Goal: Information Seeking & Learning: Learn about a topic

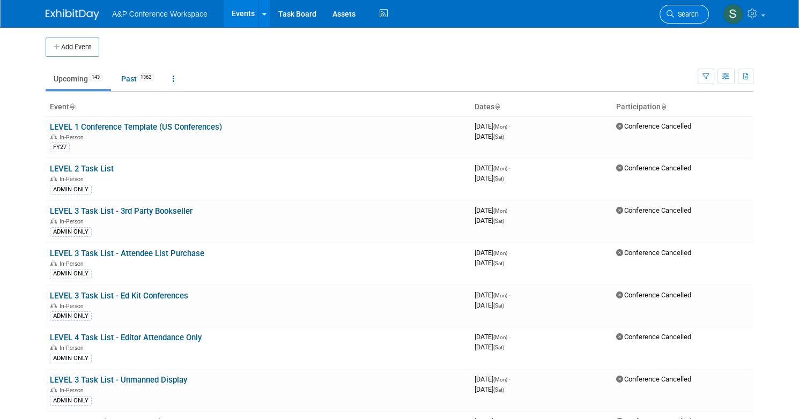
click at [688, 18] on link "Search" at bounding box center [684, 14] width 49 height 19
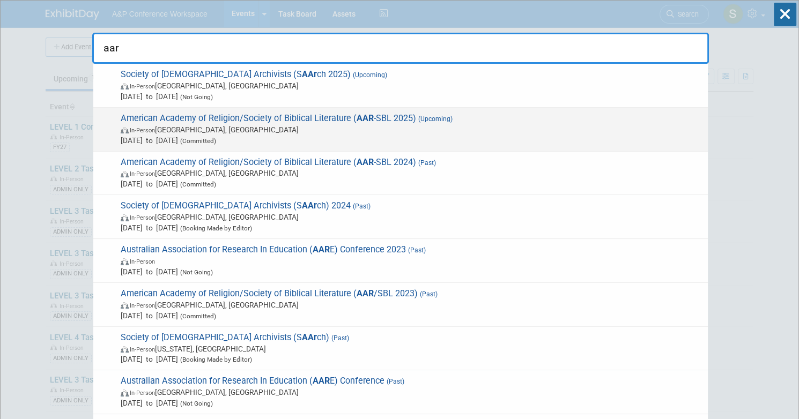
type input "aar"
click at [308, 113] on span "American Academy of Religion/Society of Biblical Literature ( AAR -SBL 2025) (U…" at bounding box center [409, 129] width 585 height 33
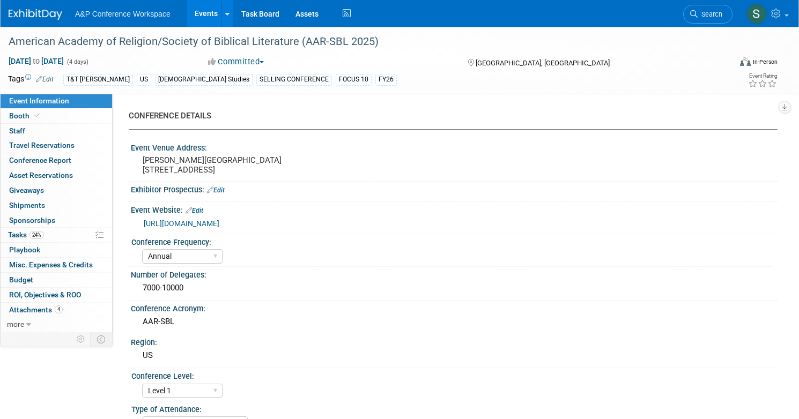
select select "Annual"
select select "Level 1"
select select "In-Person Booth"
select select "[DEMOGRAPHIC_DATA] Studies"
select select "T&T Clark"
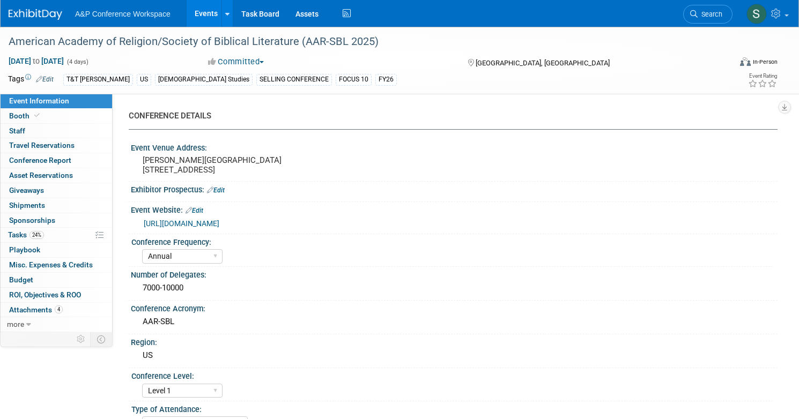
select select "Amanda Oney"
select select "Maria Rohde"
select select "Sophia Hettler"
select select "Networking/Commissioning"
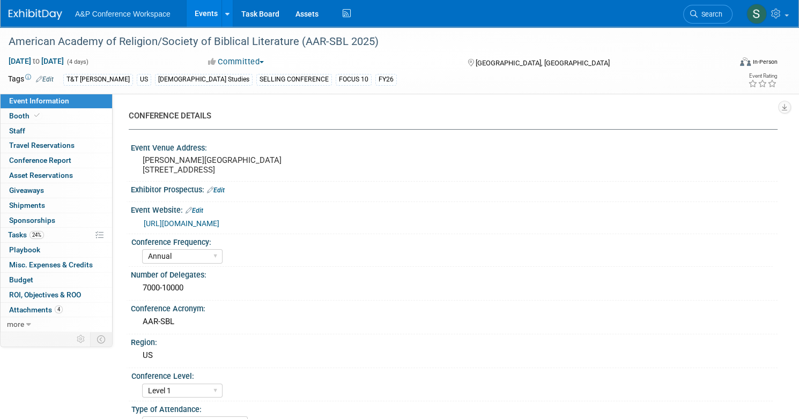
click at [461, 114] on div "CONFERENCE DETAILS" at bounding box center [449, 115] width 641 height 11
click at [42, 114] on span "Booth" at bounding box center [25, 116] width 33 height 9
select select "CUAP"
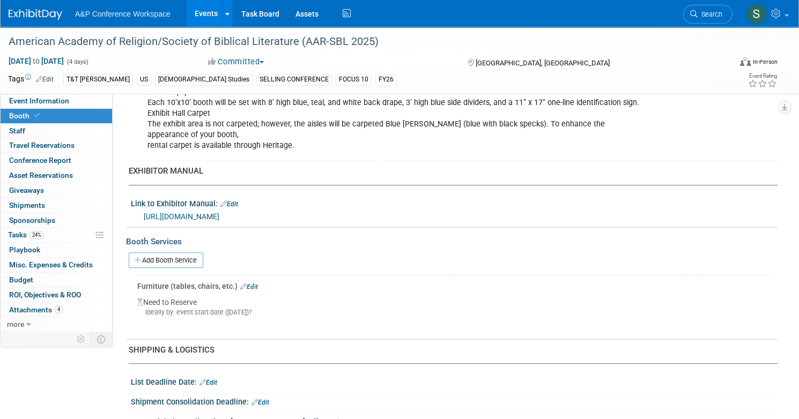
scroll to position [123, 0]
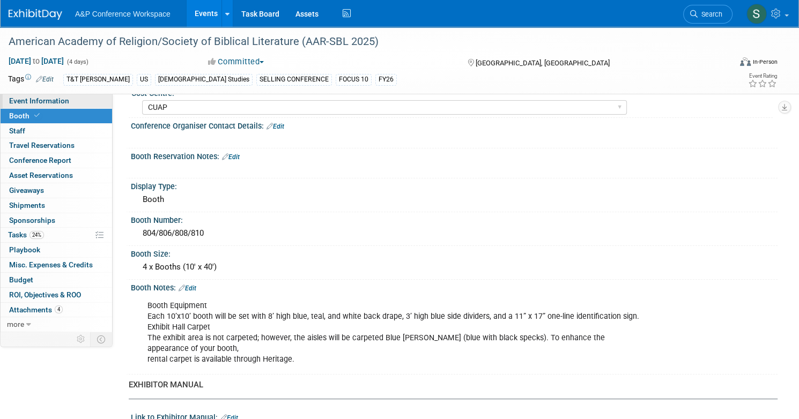
click at [69, 98] on span "Event Information" at bounding box center [39, 101] width 60 height 9
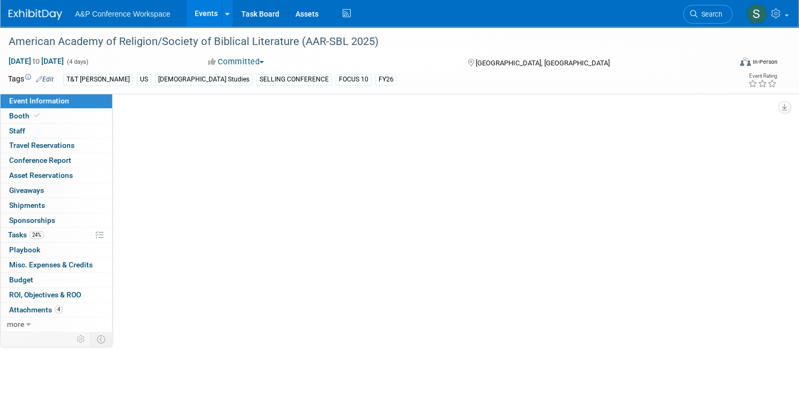
scroll to position [0, 0]
select select "Annual"
select select "Level 1"
select select "In-Person Booth"
select select "[DEMOGRAPHIC_DATA] Studies"
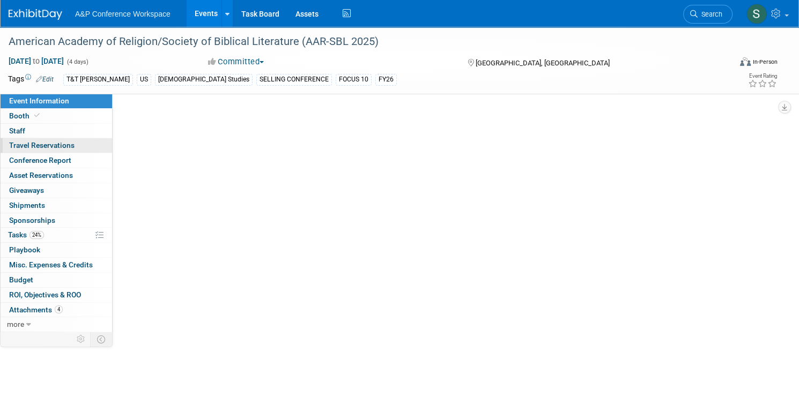
select select "T&T Clark"
select select "Amanda Oney"
select select "Maria Rohde"
select select "Sophia Hettler"
select select "Networking/Commissioning"
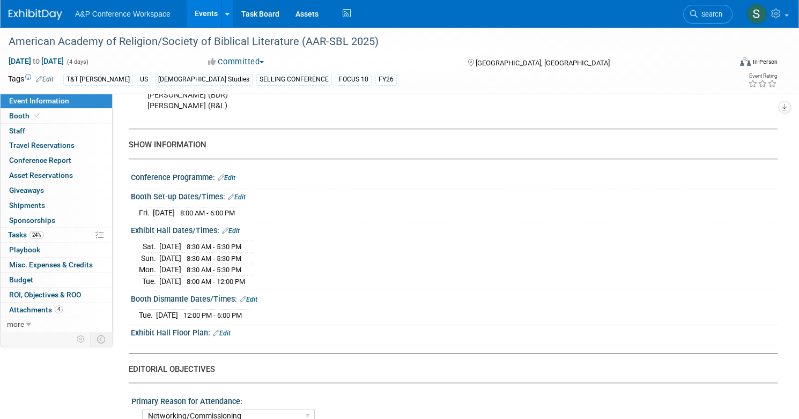
scroll to position [858, 0]
